Goal: Task Accomplishment & Management: Use online tool/utility

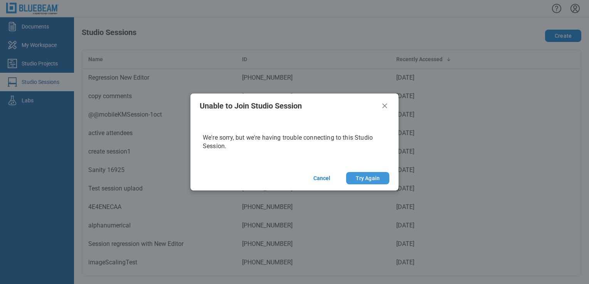
click at [351, 178] on button "Try Again" at bounding box center [367, 178] width 43 height 12
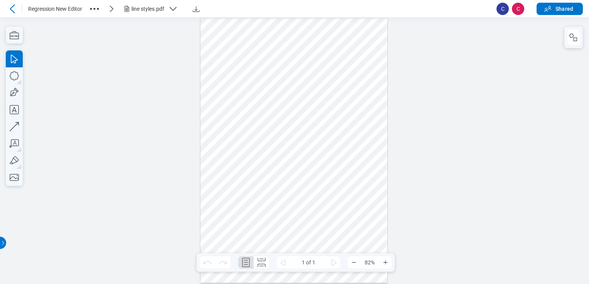
click at [8, 9] on icon at bounding box center [12, 8] width 9 height 9
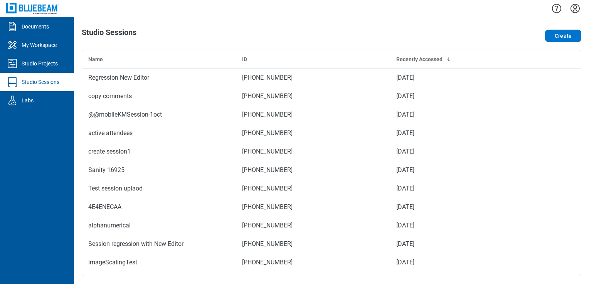
scroll to position [335, 0]
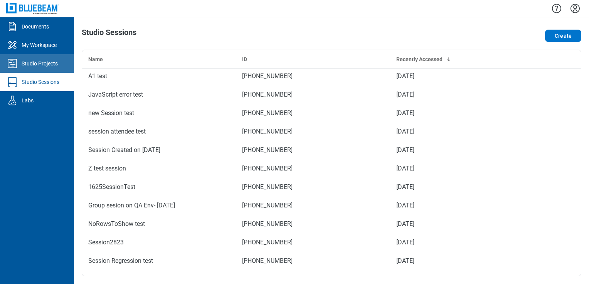
click at [37, 67] on div "Studio Projects" at bounding box center [40, 64] width 36 height 8
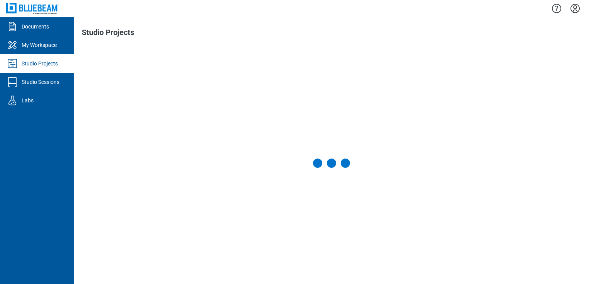
click at [39, 82] on div "Studio Sessions" at bounding box center [41, 82] width 38 height 8
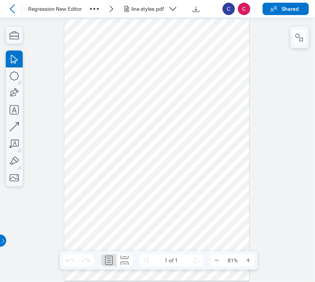
click at [135, 6] on div "line styles.pdf" at bounding box center [148, 9] width 34 height 8
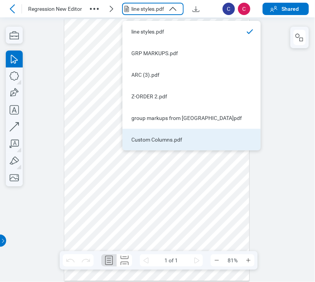
click at [174, 147] on li "Custom Columns.pdf" at bounding box center [192, 140] width 138 height 22
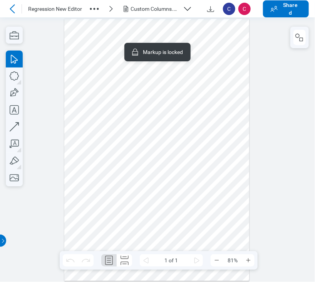
click at [91, 79] on div at bounding box center [156, 150] width 185 height 262
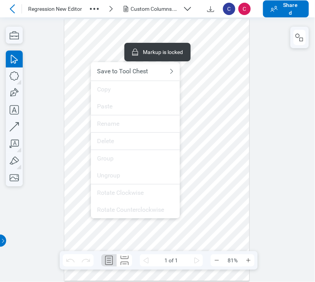
click at [104, 50] on div at bounding box center [156, 150] width 185 height 262
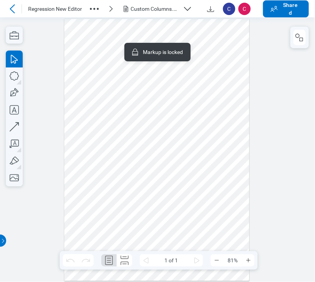
click at [107, 96] on div at bounding box center [156, 150] width 185 height 262
click at [269, 64] on div at bounding box center [157, 149] width 315 height 264
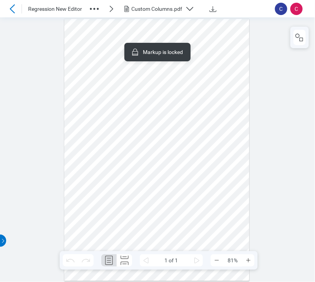
click at [86, 89] on div at bounding box center [156, 150] width 185 height 262
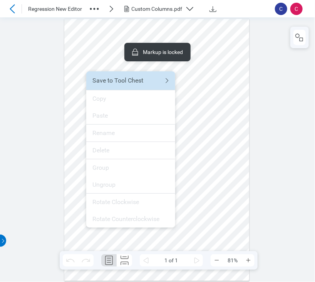
click at [92, 64] on div at bounding box center [156, 150] width 185 height 262
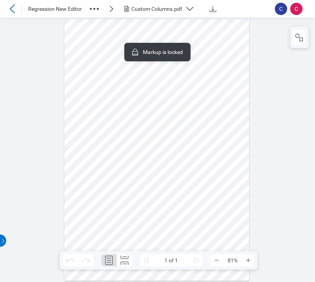
click at [105, 90] on div at bounding box center [156, 150] width 185 height 262
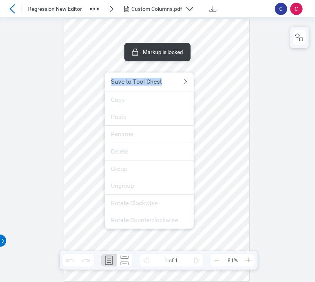
drag, startPoint x: 108, startPoint y: 102, endPoint x: 245, endPoint y: 148, distance: 145.2
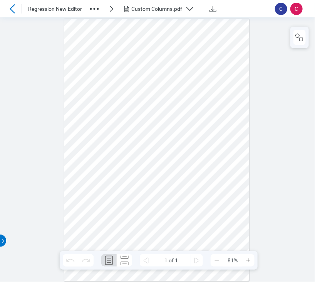
click at [245, 148] on div at bounding box center [156, 150] width 185 height 262
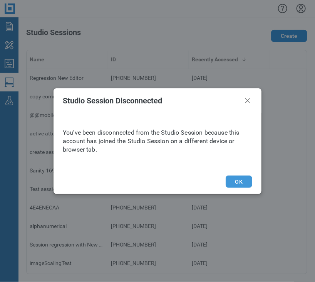
click at [232, 184] on button "OK" at bounding box center [239, 181] width 27 height 12
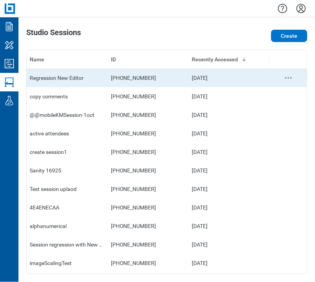
click at [110, 79] on td "[PHONE_NUMBER]" at bounding box center [148, 78] width 81 height 18
